Goal: Task Accomplishment & Management: Manage account settings

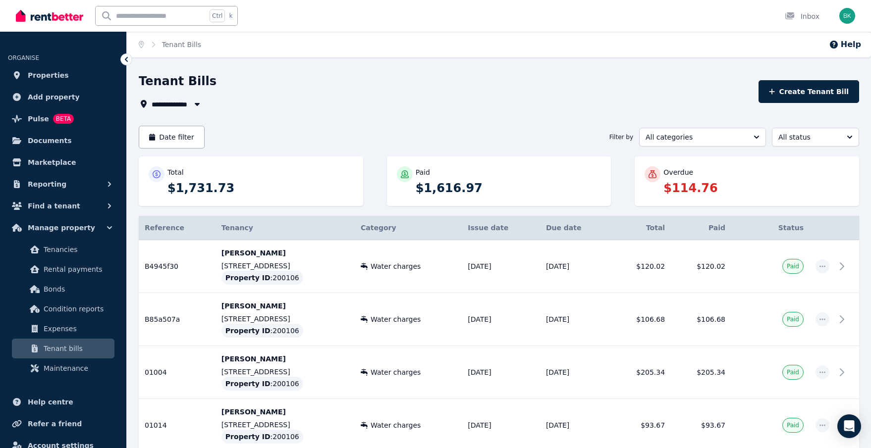
click at [702, 188] on p "$114.76" at bounding box center [756, 188] width 186 height 16
click at [650, 168] on div at bounding box center [652, 174] width 16 height 16
click at [703, 182] on p "$114.76" at bounding box center [756, 188] width 186 height 16
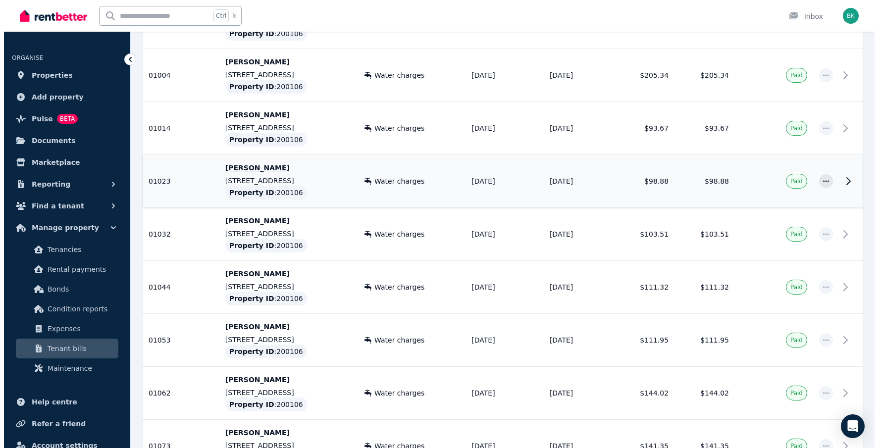
scroll to position [33, 0]
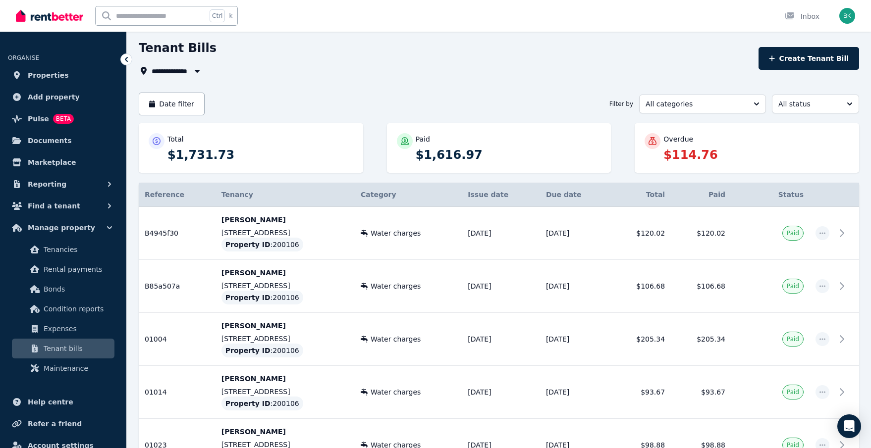
click at [475, 196] on th "Issue date" at bounding box center [501, 195] width 78 height 24
click at [540, 193] on th "Due date" at bounding box center [575, 195] width 70 height 24
click at [176, 109] on button "Date filter" at bounding box center [172, 104] width 66 height 23
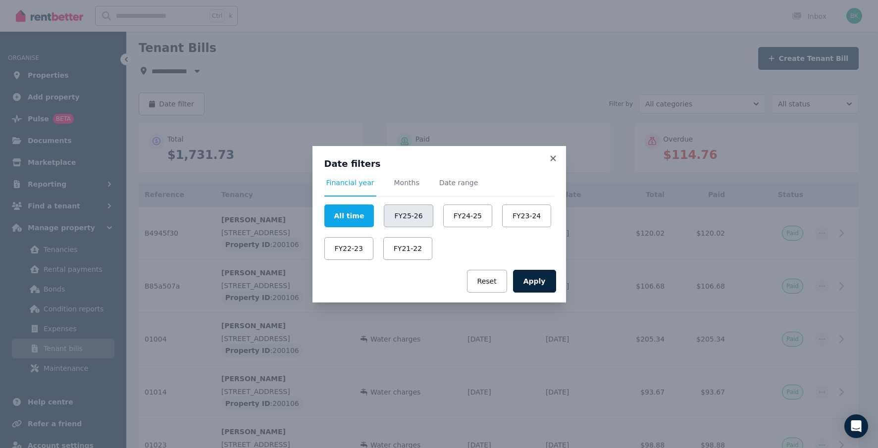
drag, startPoint x: 406, startPoint y: 217, endPoint x: 410, endPoint y: 221, distance: 5.3
click at [407, 218] on button "FY25-26" at bounding box center [408, 216] width 49 height 23
click at [539, 278] on button "Apply" at bounding box center [534, 281] width 43 height 23
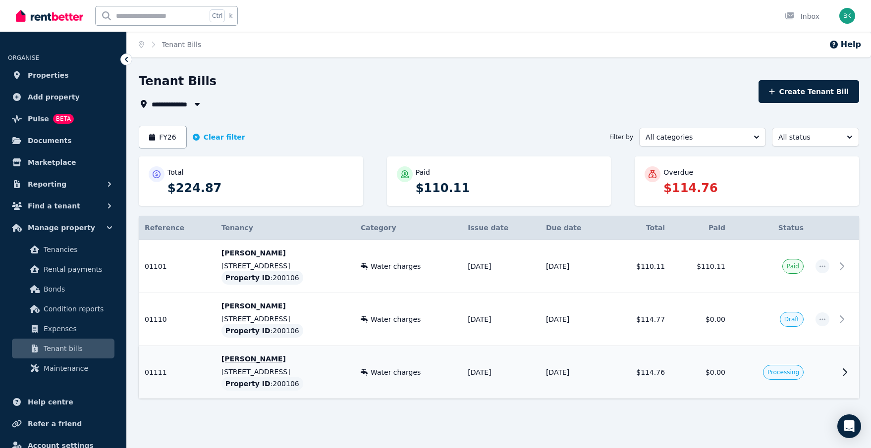
click at [786, 372] on span "Processing" at bounding box center [783, 373] width 32 height 8
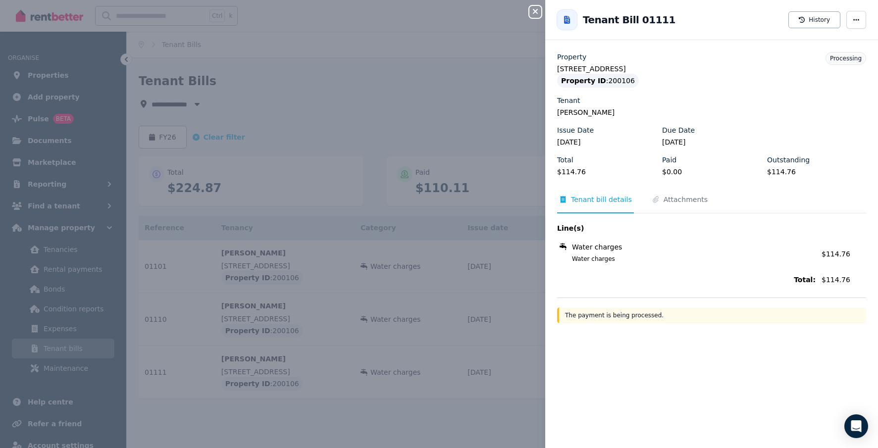
click at [537, 15] on icon "button" at bounding box center [535, 11] width 12 height 8
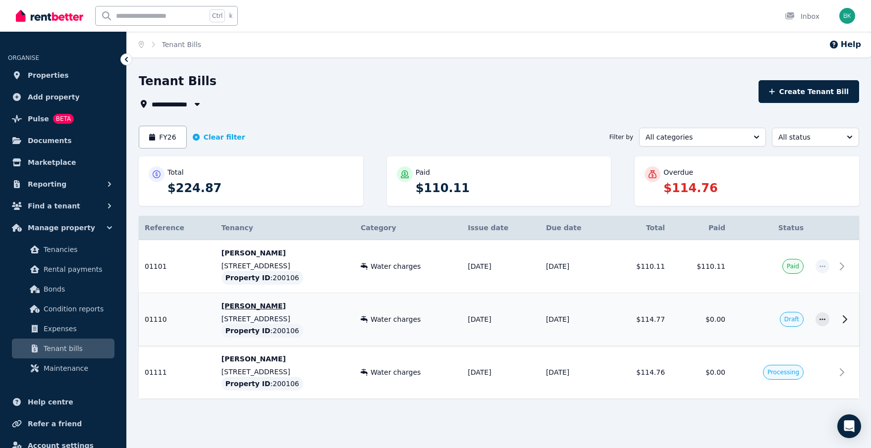
click at [799, 319] on span "Draft" at bounding box center [791, 320] width 15 height 8
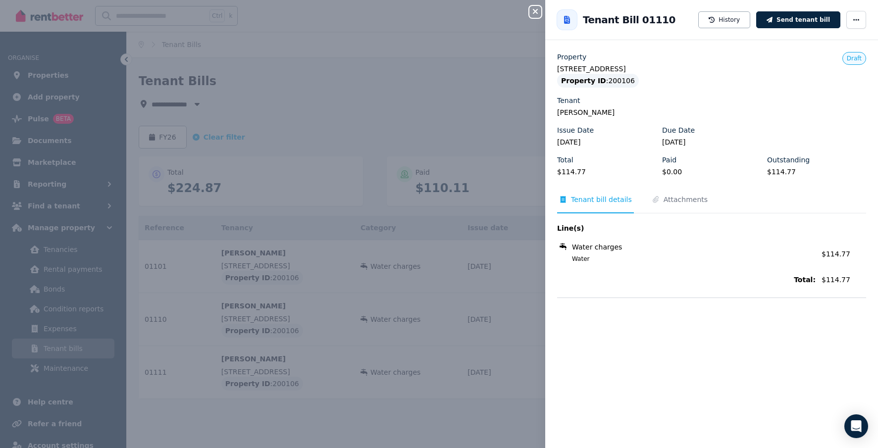
click at [537, 5] on div "Close panel" at bounding box center [539, 9] width 20 height 18
click at [533, 9] on icon "button" at bounding box center [535, 11] width 12 height 8
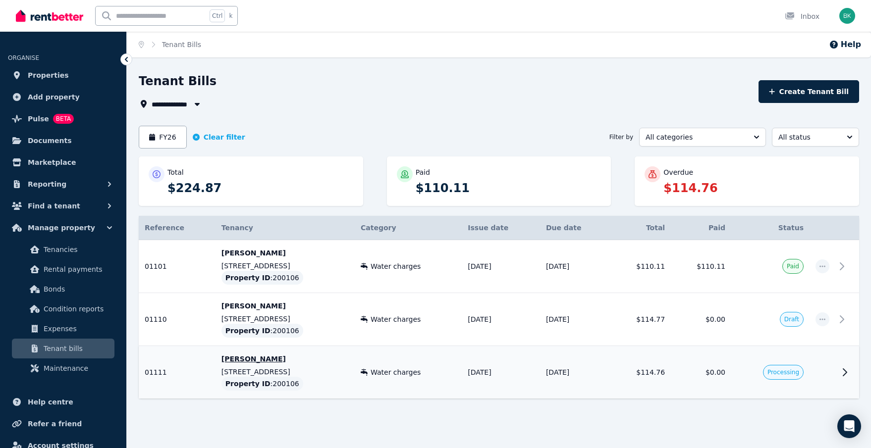
click at [842, 376] on icon at bounding box center [845, 373] width 12 height 12
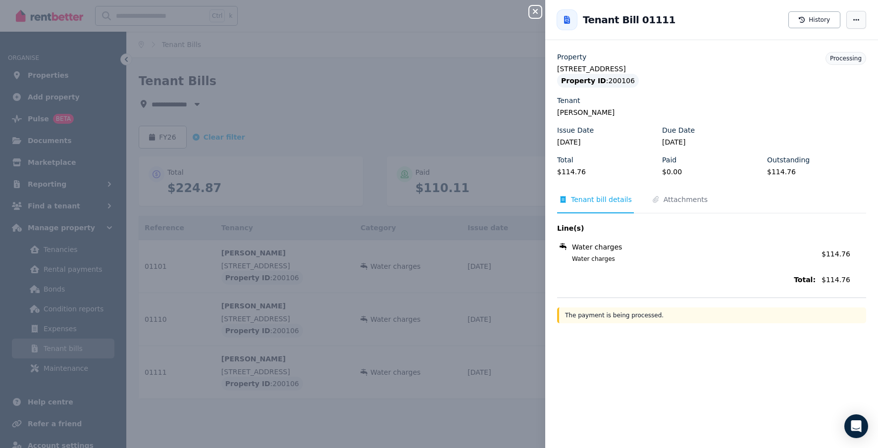
click at [847, 11] on span "button" at bounding box center [856, 20] width 20 height 18
click at [831, 51] on span "Resend tenant bill" at bounding box center [826, 49] width 63 height 12
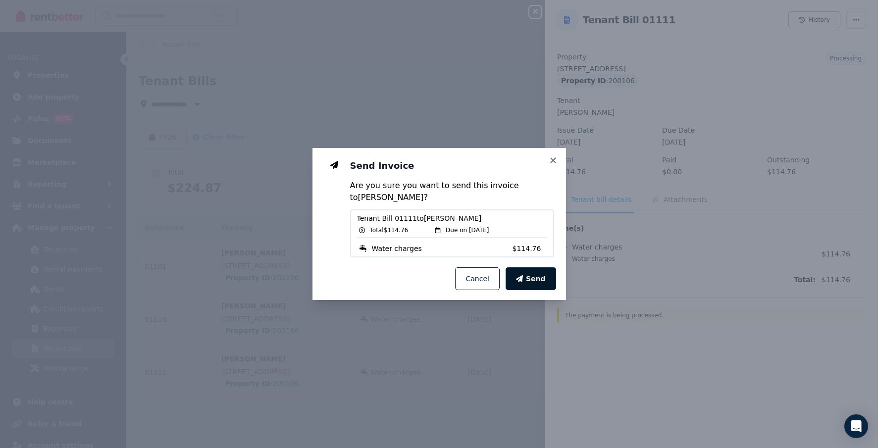
drag, startPoint x: 538, startPoint y: 273, endPoint x: 539, endPoint y: 278, distance: 5.0
click at [539, 274] on button "Send" at bounding box center [531, 278] width 51 height 23
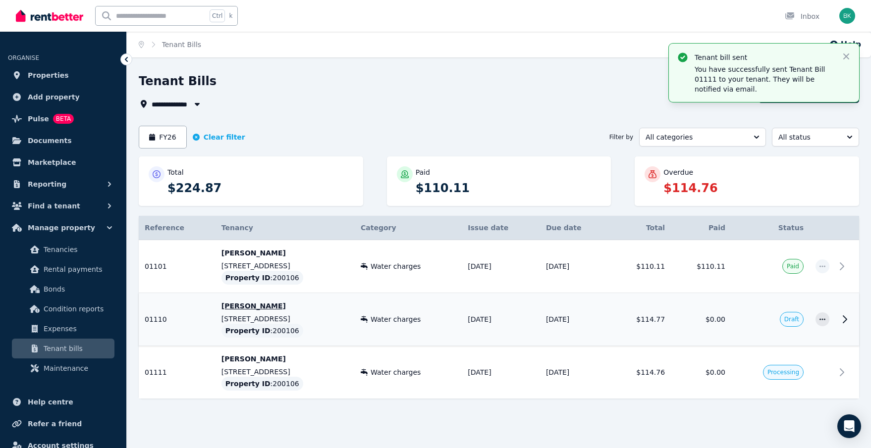
click at [844, 321] on icon at bounding box center [845, 320] width 12 height 12
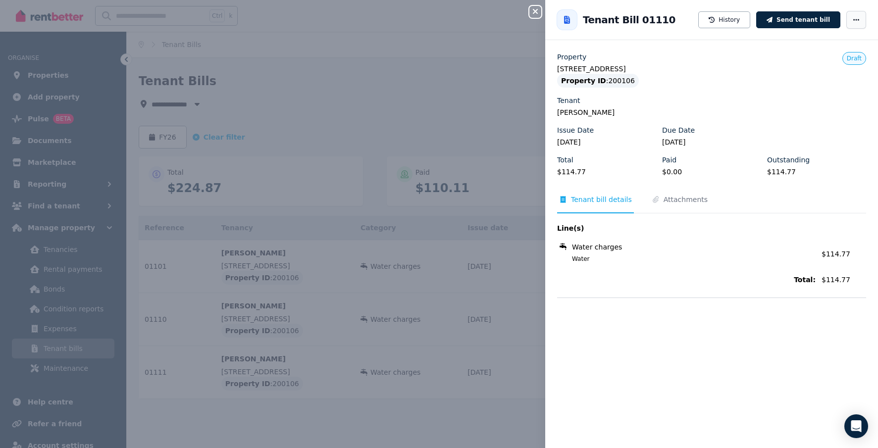
click at [852, 21] on icon "button" at bounding box center [856, 19] width 8 height 7
click at [832, 107] on span "Delete tenant bill" at bounding box center [826, 108] width 63 height 12
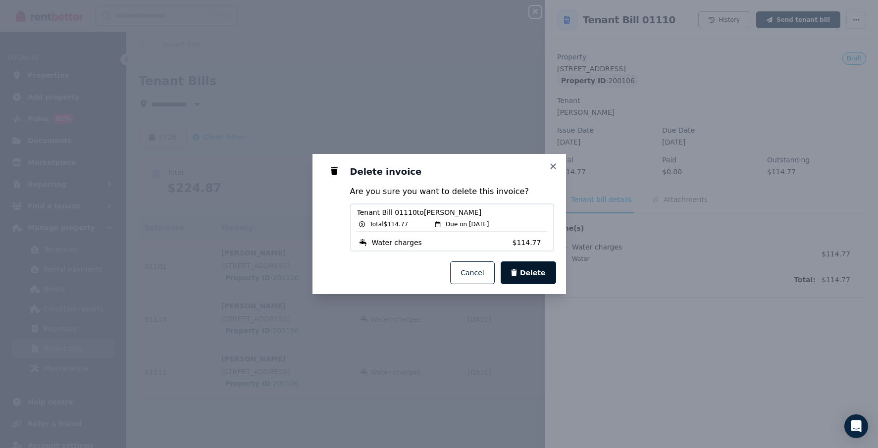
click at [538, 277] on span "Delete" at bounding box center [533, 273] width 26 height 10
